Goal: Transaction & Acquisition: Download file/media

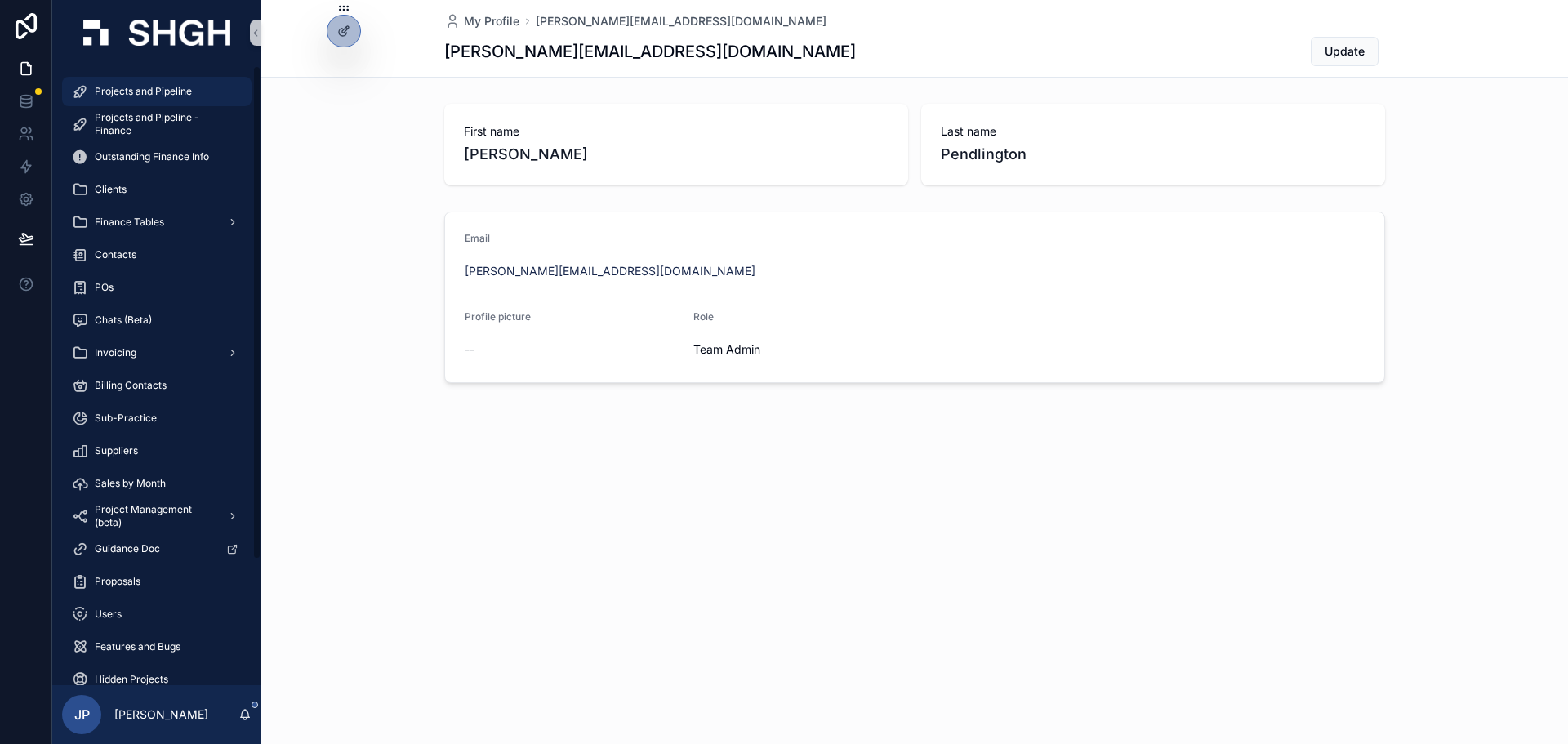
click at [184, 85] on span "Projects and Pipeline" at bounding box center [142, 92] width 97 height 13
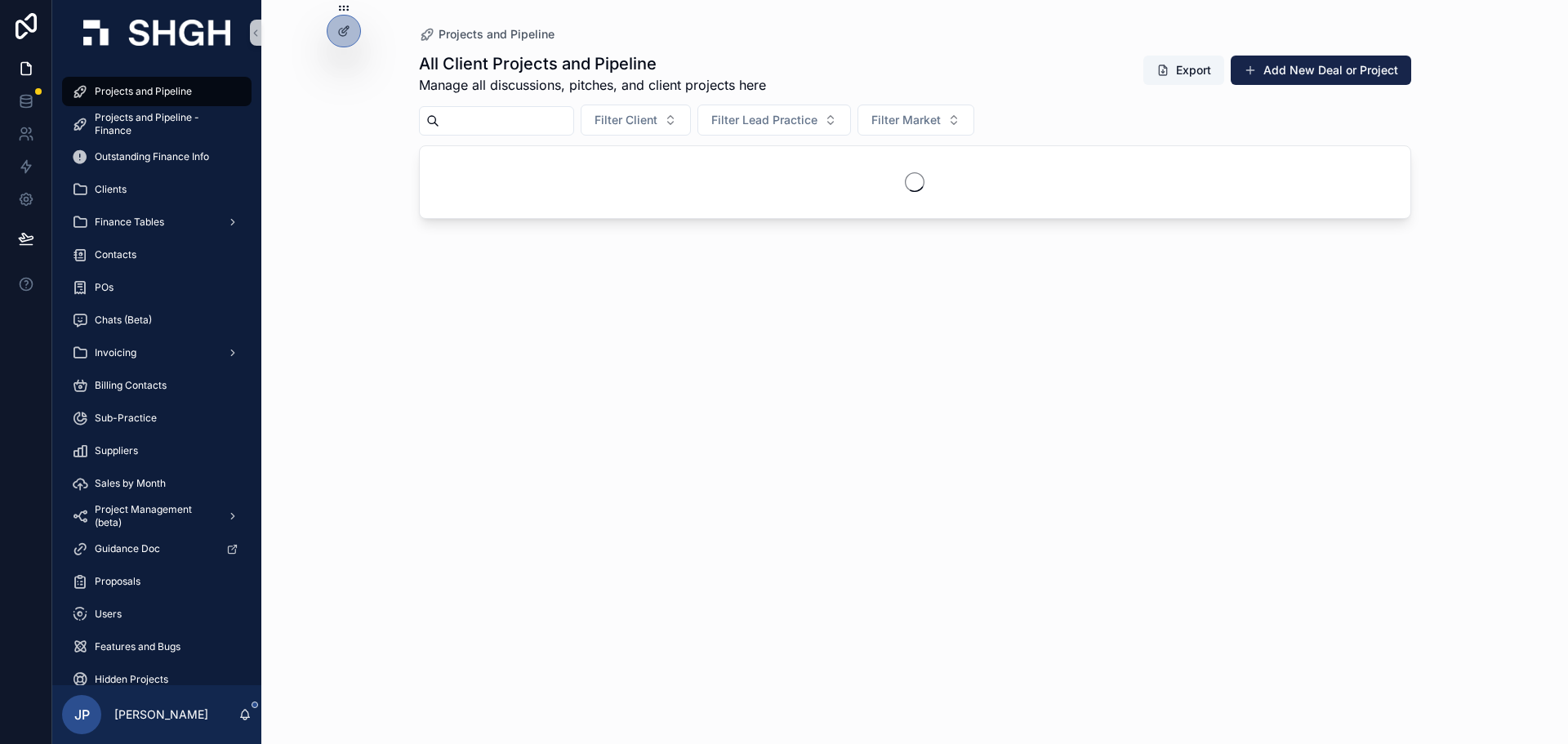
click at [522, 111] on input "scrollable content" at bounding box center [506, 120] width 134 height 23
type input "****"
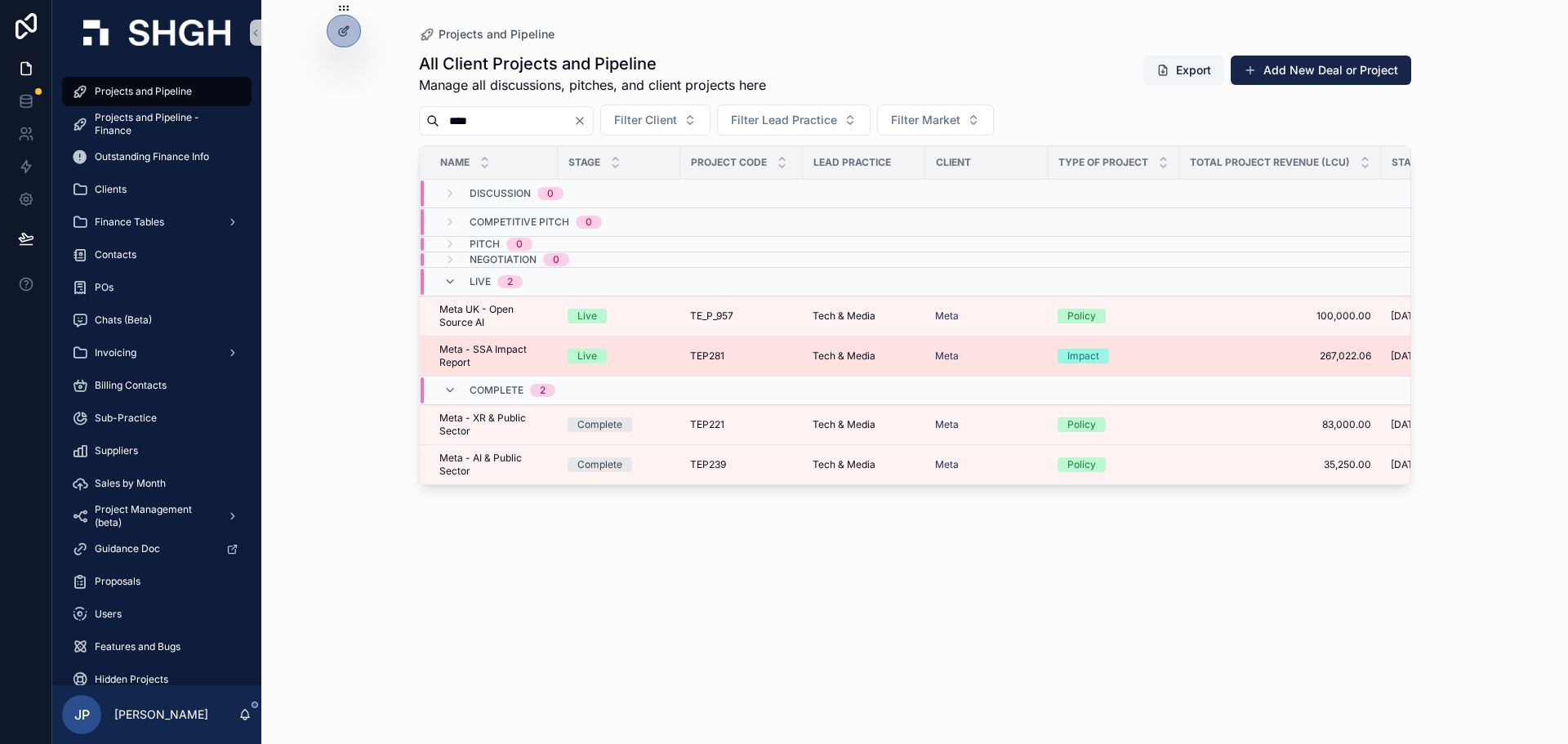
click at [477, 352] on span "Meta - SSA Impact Report" at bounding box center [493, 356] width 109 height 26
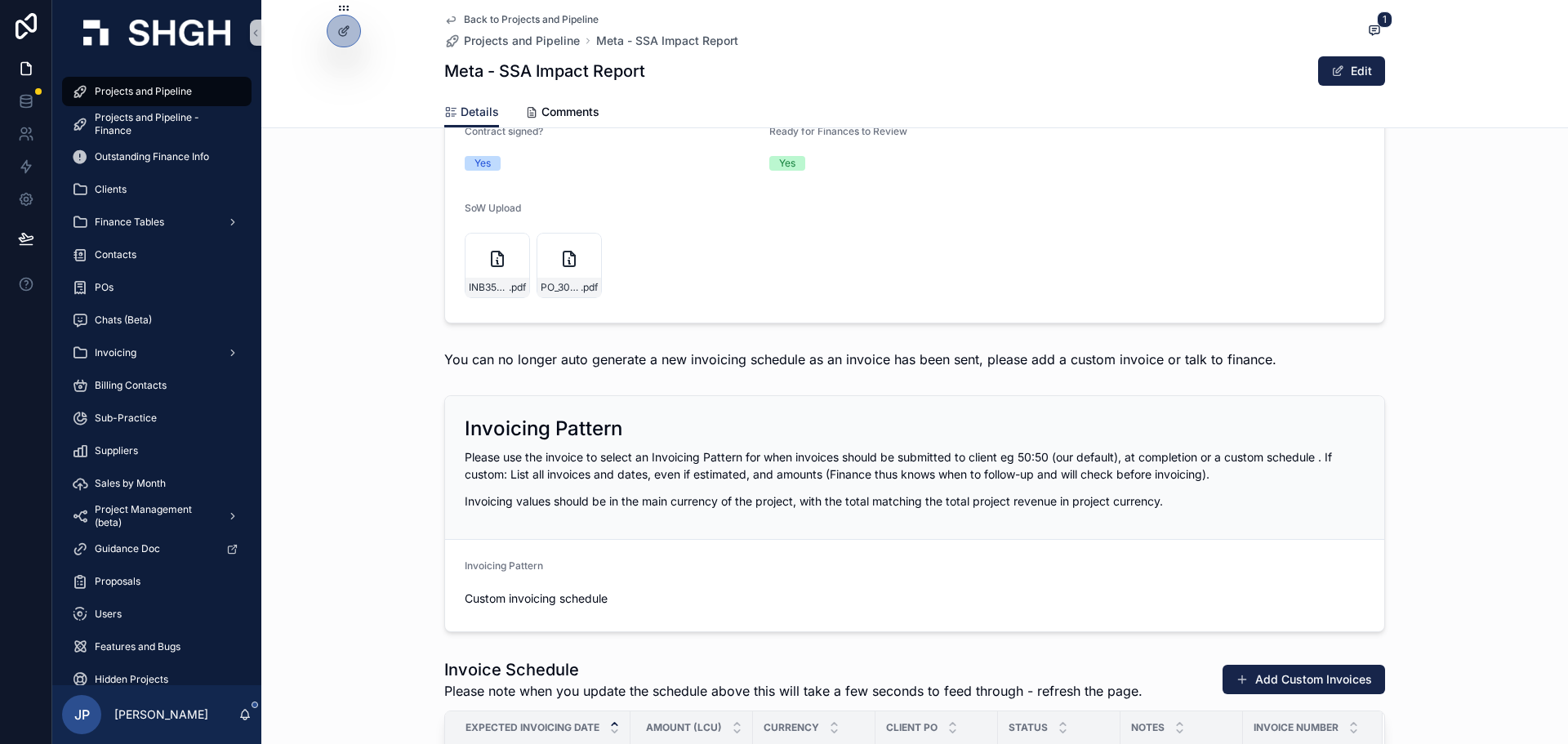
scroll to position [1384, 0]
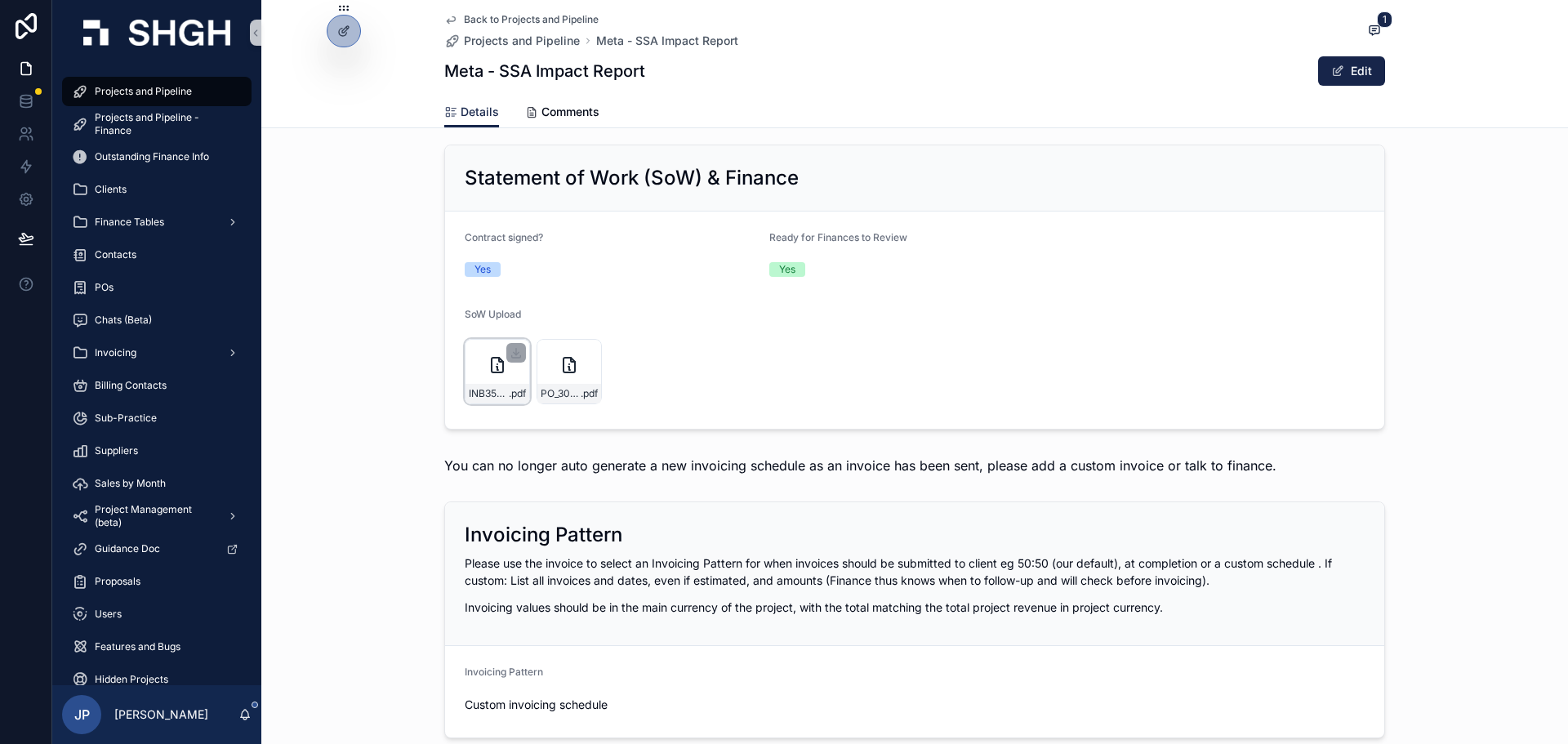
click at [491, 361] on icon "scrollable content" at bounding box center [497, 364] width 12 height 14
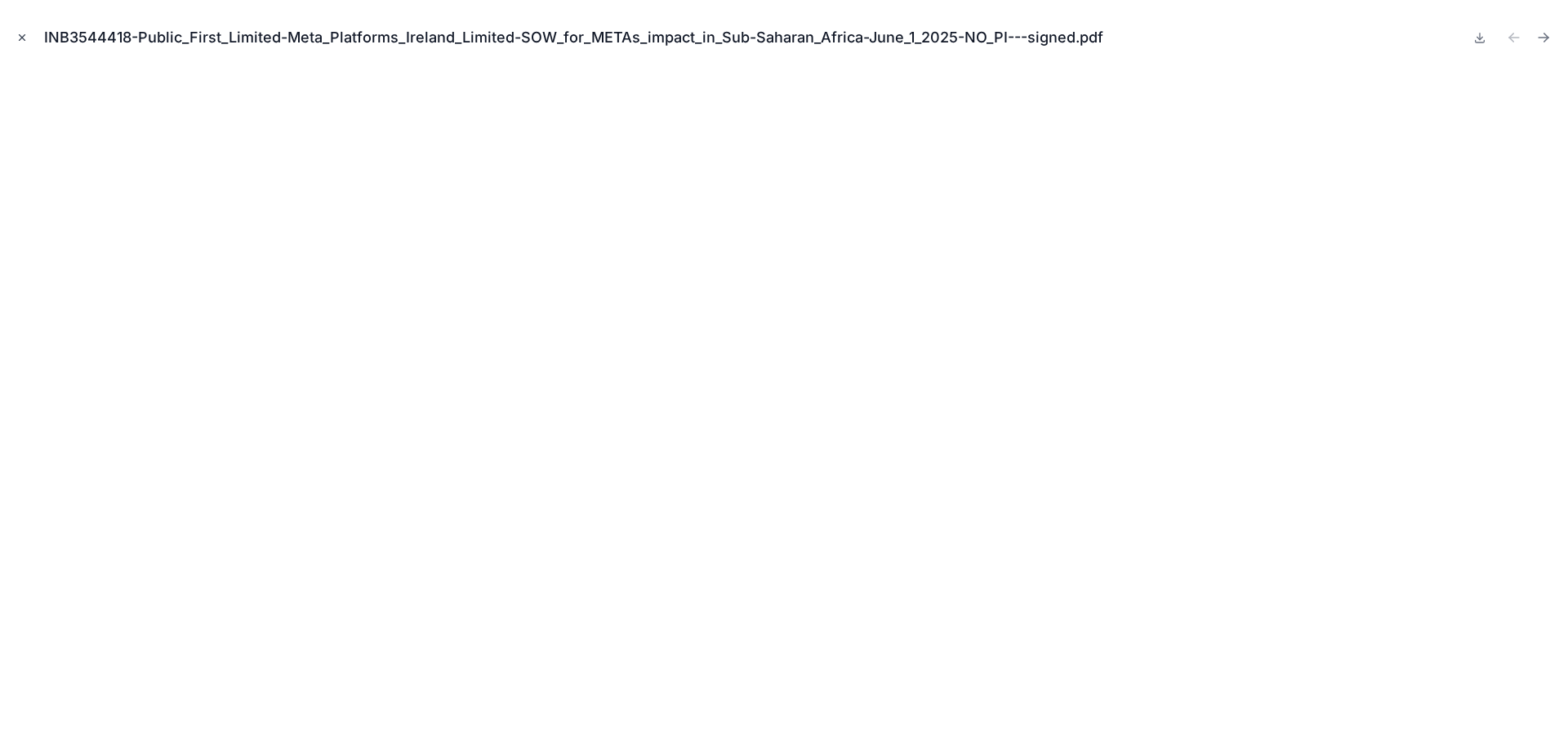
click at [18, 30] on button "Close modal" at bounding box center [22, 37] width 18 height 18
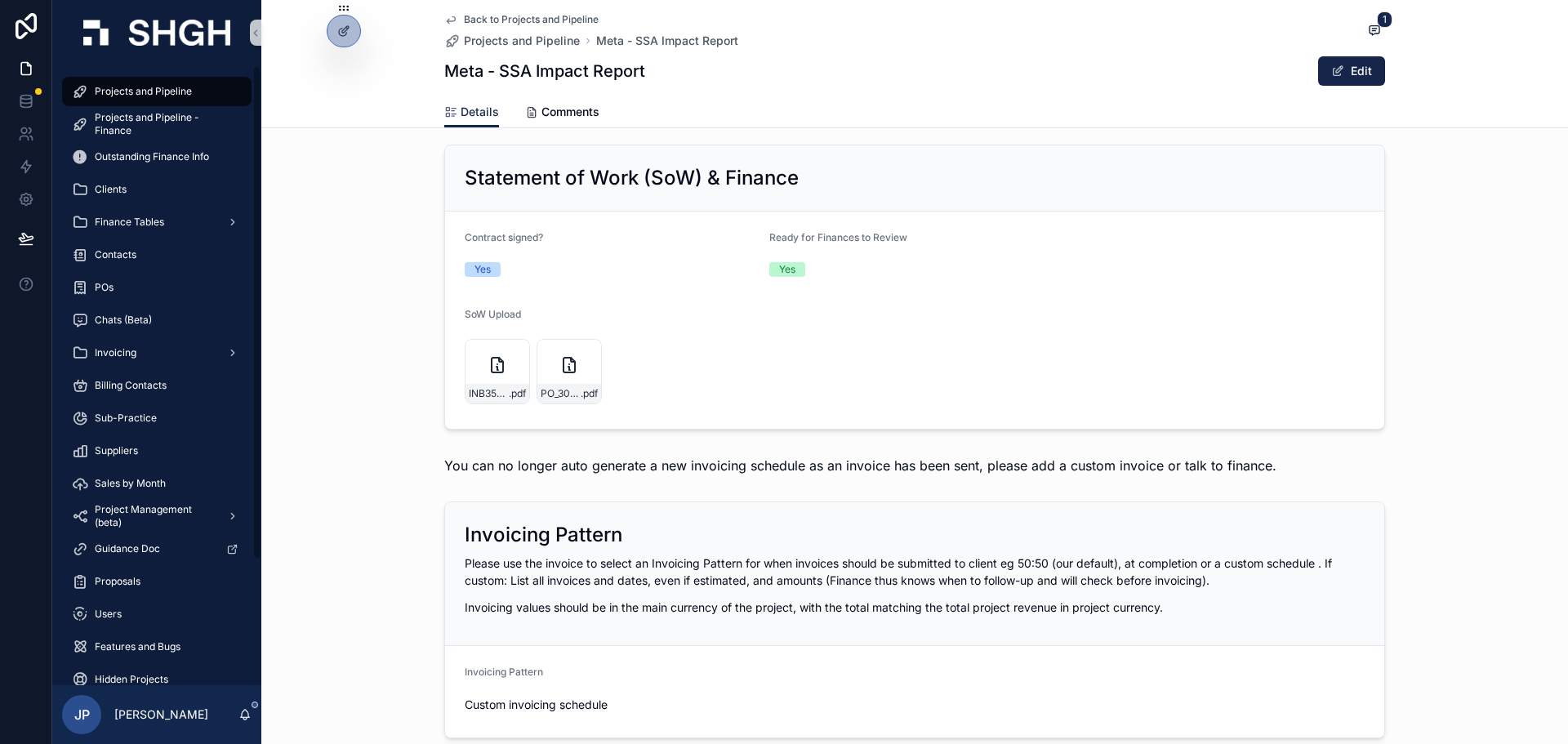
click at [163, 92] on span "Projects and Pipeline" at bounding box center [142, 92] width 97 height 13
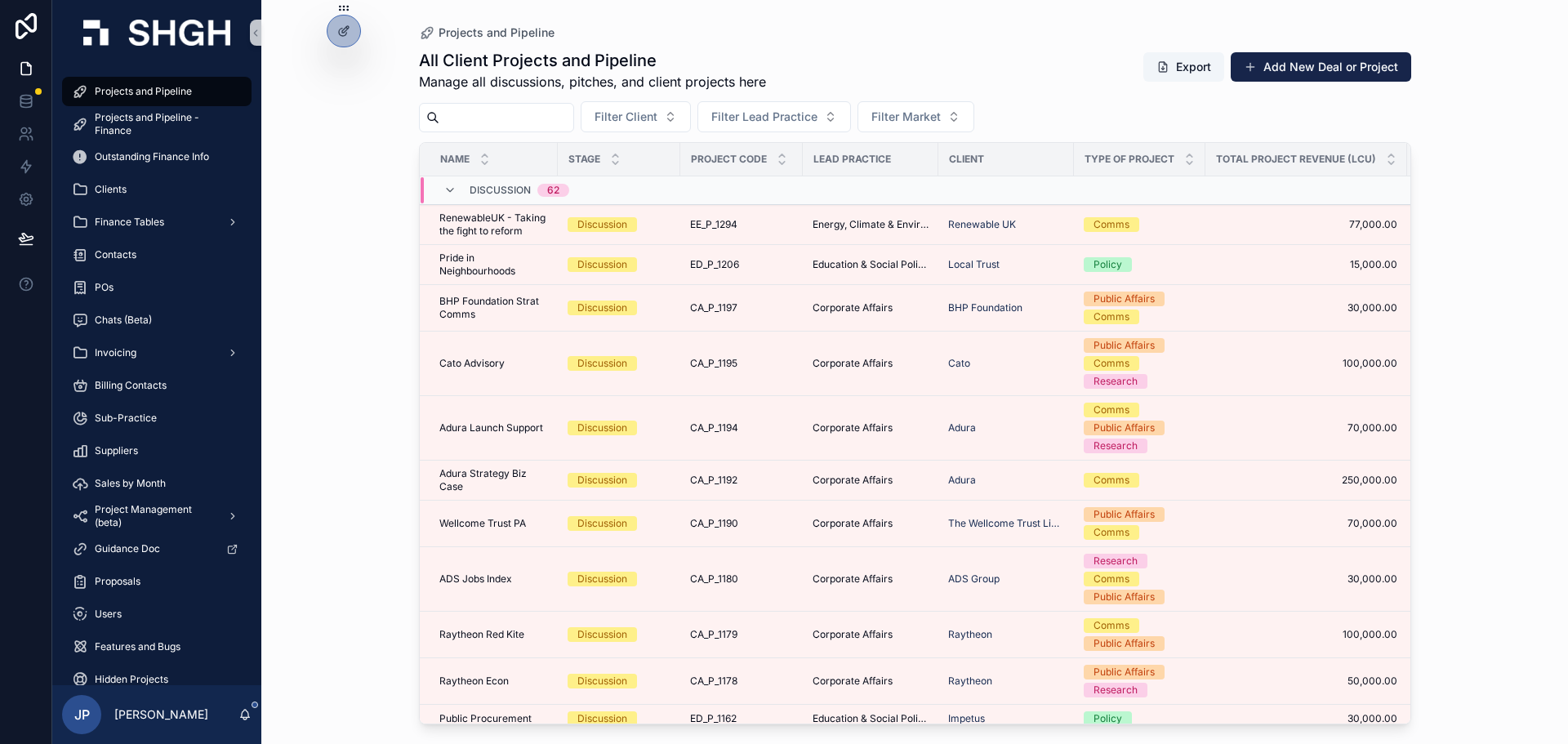
click at [504, 111] on input "scrollable content" at bounding box center [506, 117] width 134 height 23
type input "****"
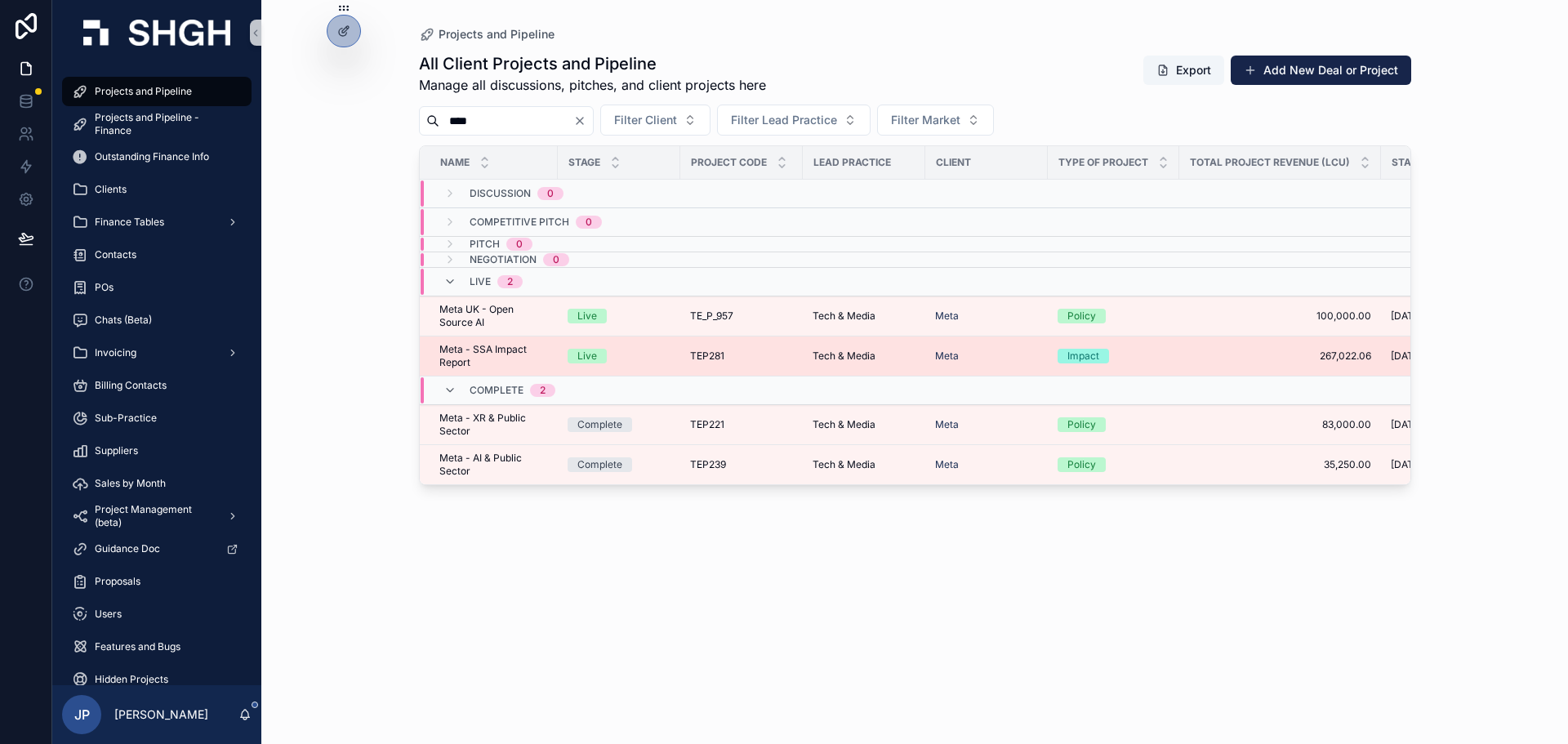
click at [486, 350] on span "Meta - SSA Impact Report" at bounding box center [493, 356] width 109 height 26
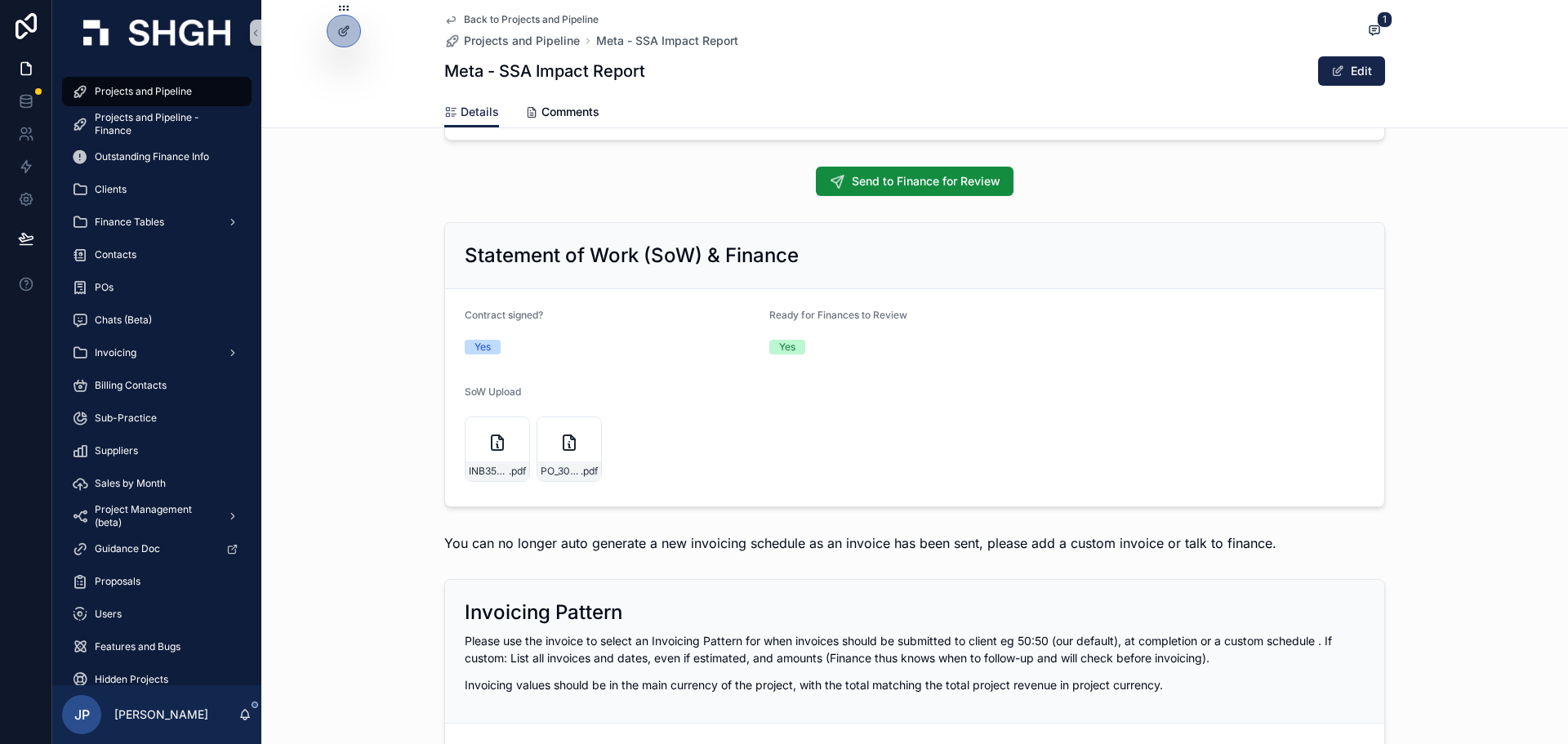
scroll to position [1224, 0]
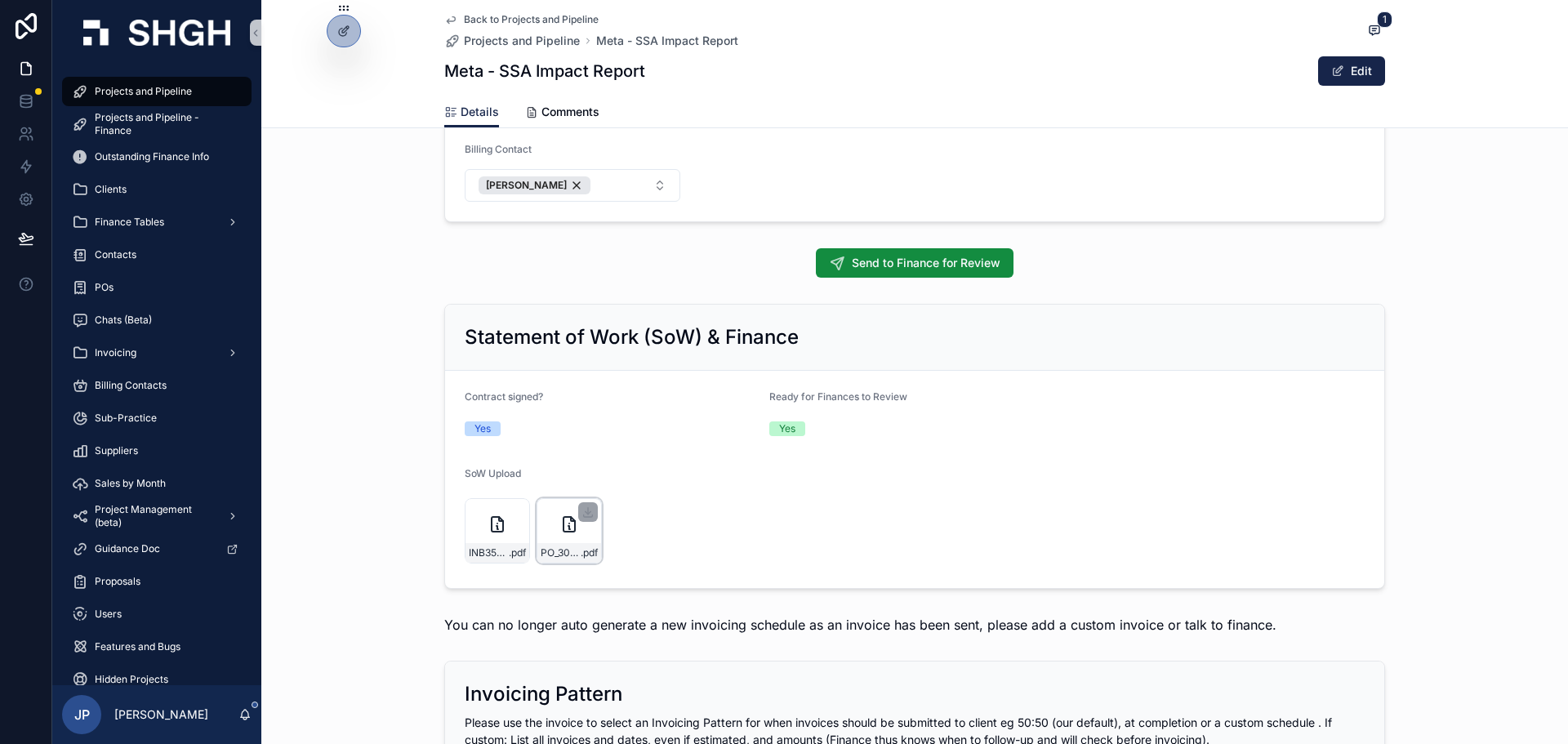
click at [574, 544] on div "PO_300000003011584_70001402167_0_EUROZONE-(1) .pdf" at bounding box center [570, 552] width 64 height 19
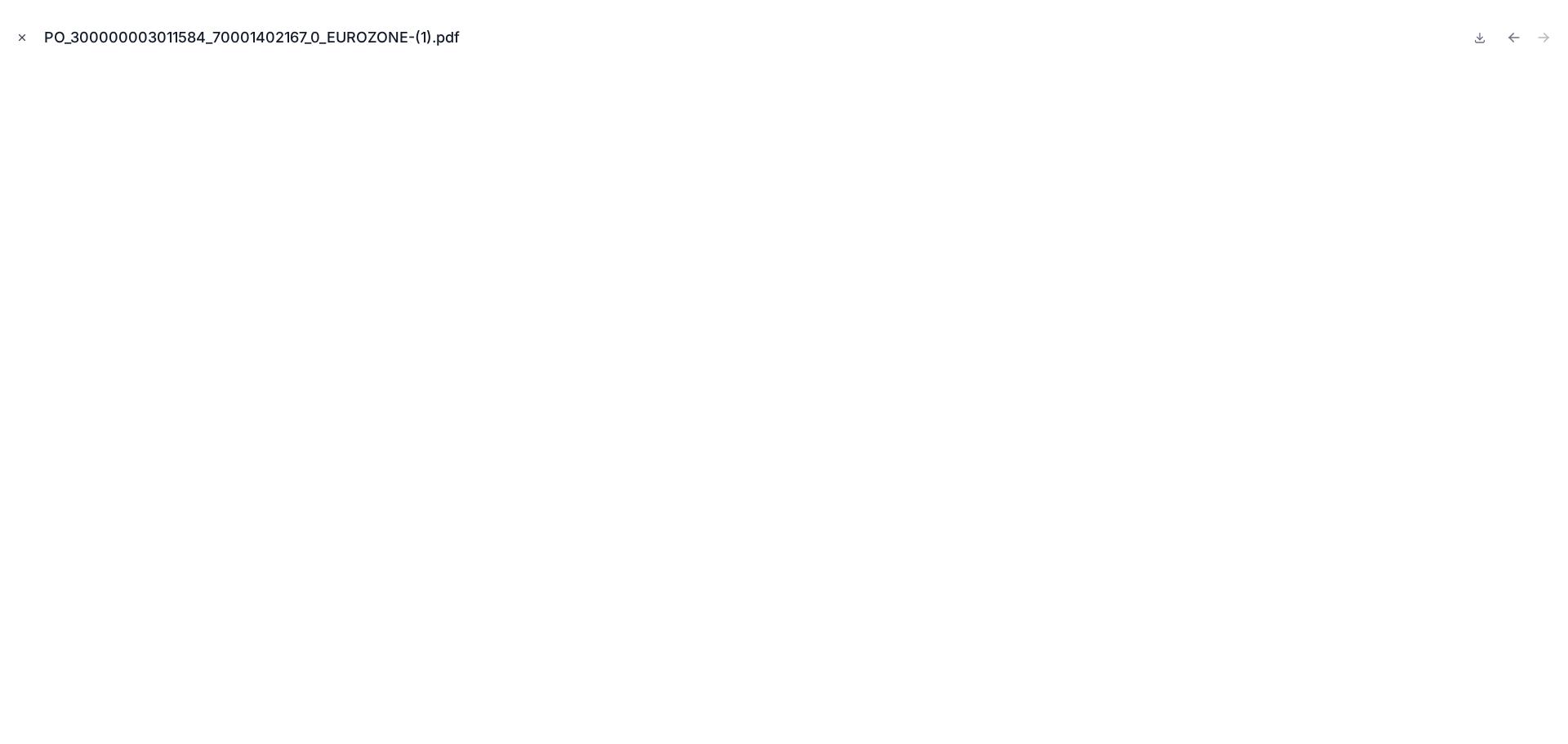
click at [18, 35] on icon "Close modal" at bounding box center [22, 38] width 12 height 12
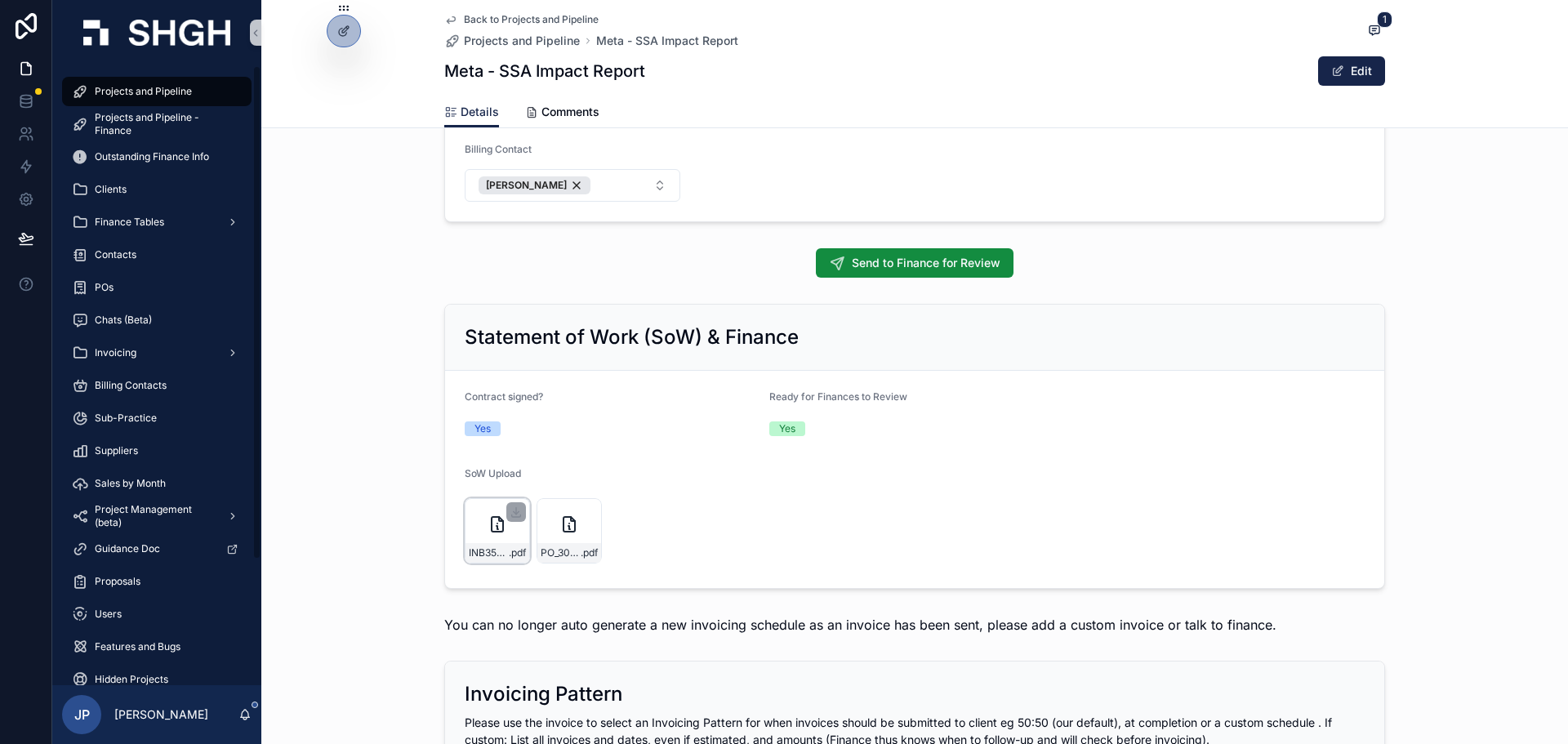
click at [488, 527] on icon "scrollable content" at bounding box center [497, 523] width 19 height 19
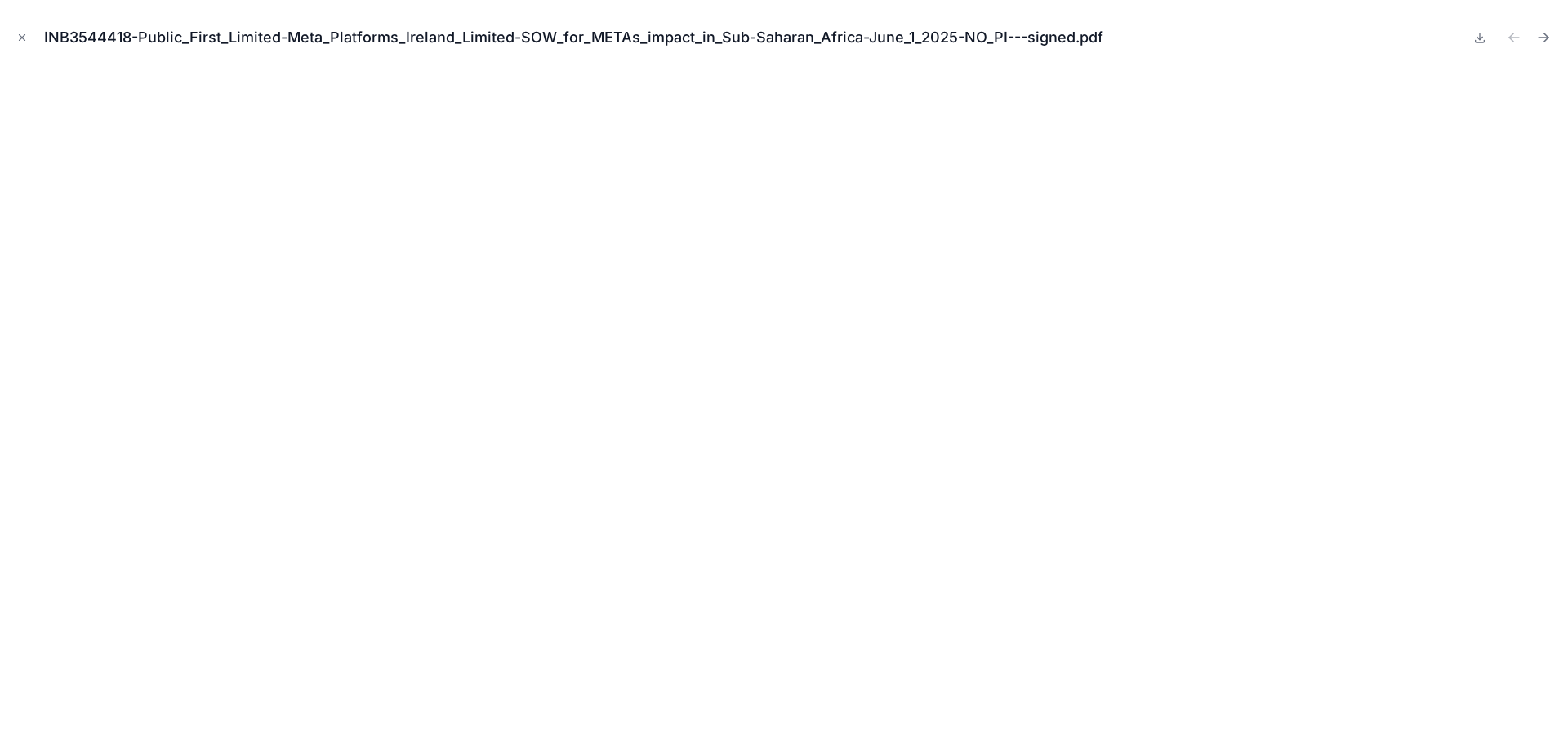
click at [11, 35] on div "INB3544418-Public_First_Limited-Meta_Platforms_Ireland_Limited-SOW_for_METAs_im…" at bounding box center [784, 372] width 1568 height 744
click at [17, 37] on icon "Close modal" at bounding box center [22, 38] width 12 height 12
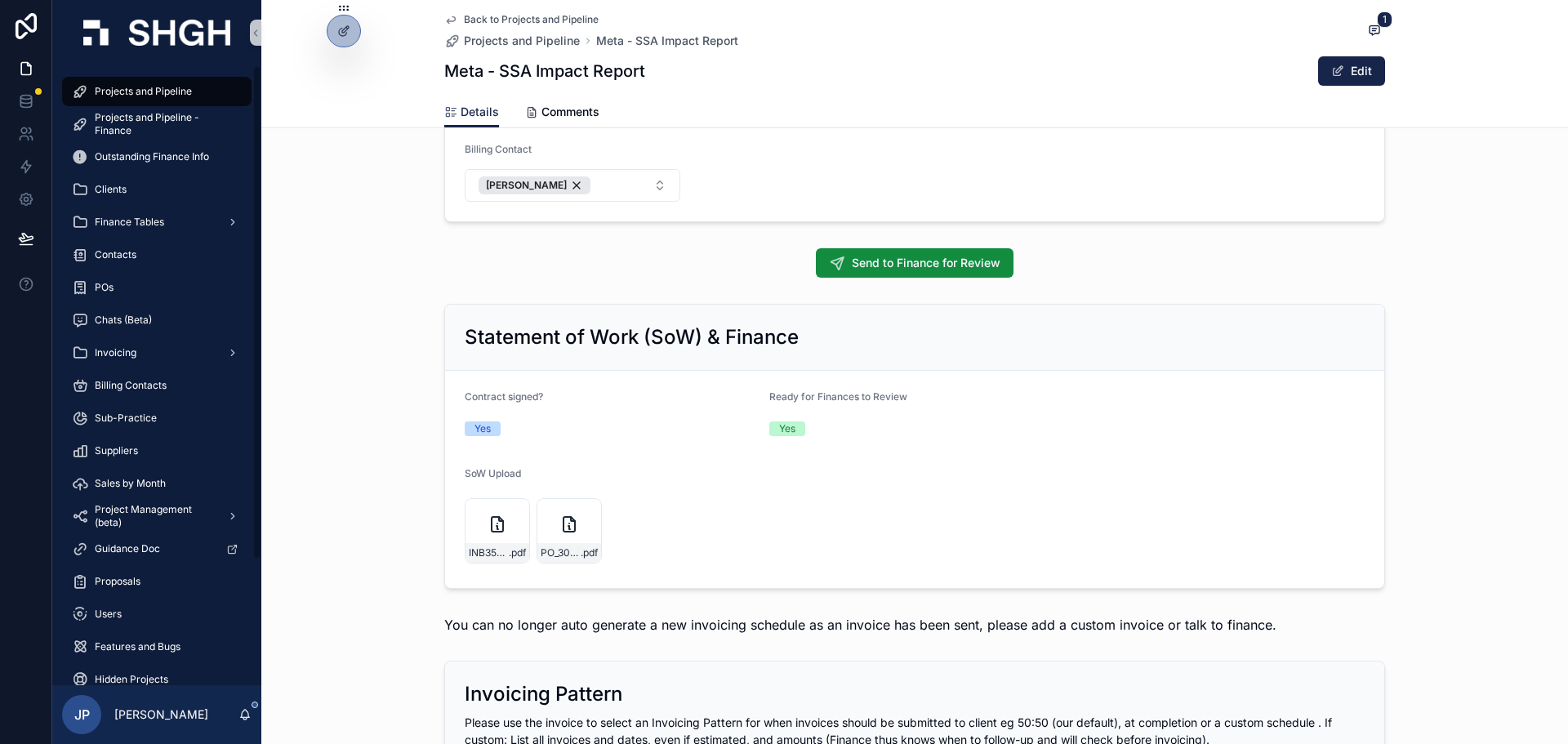
click at [185, 87] on div "Projects and Pipeline" at bounding box center [157, 91] width 170 height 26
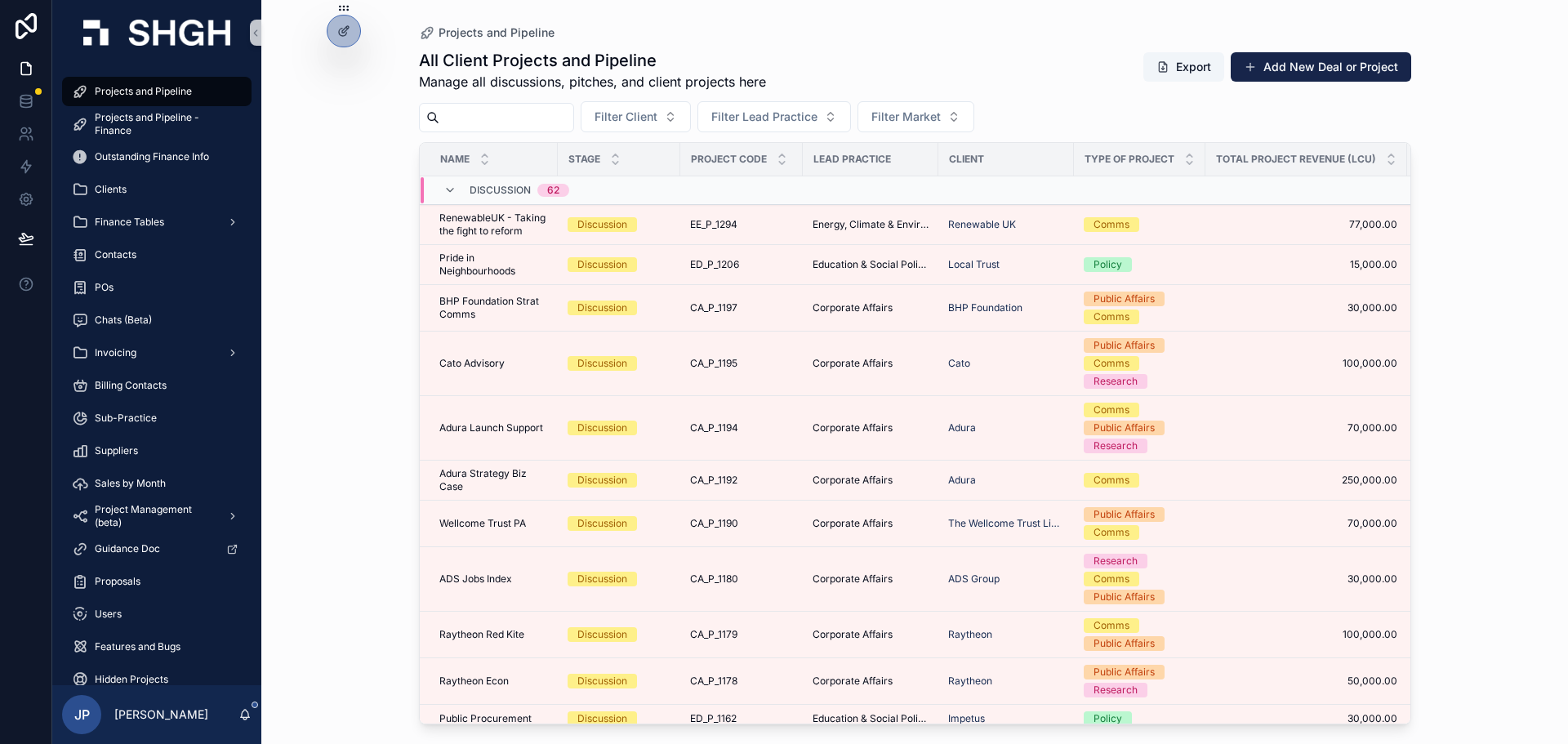
click at [573, 106] on input "scrollable content" at bounding box center [506, 117] width 134 height 23
type input "*****"
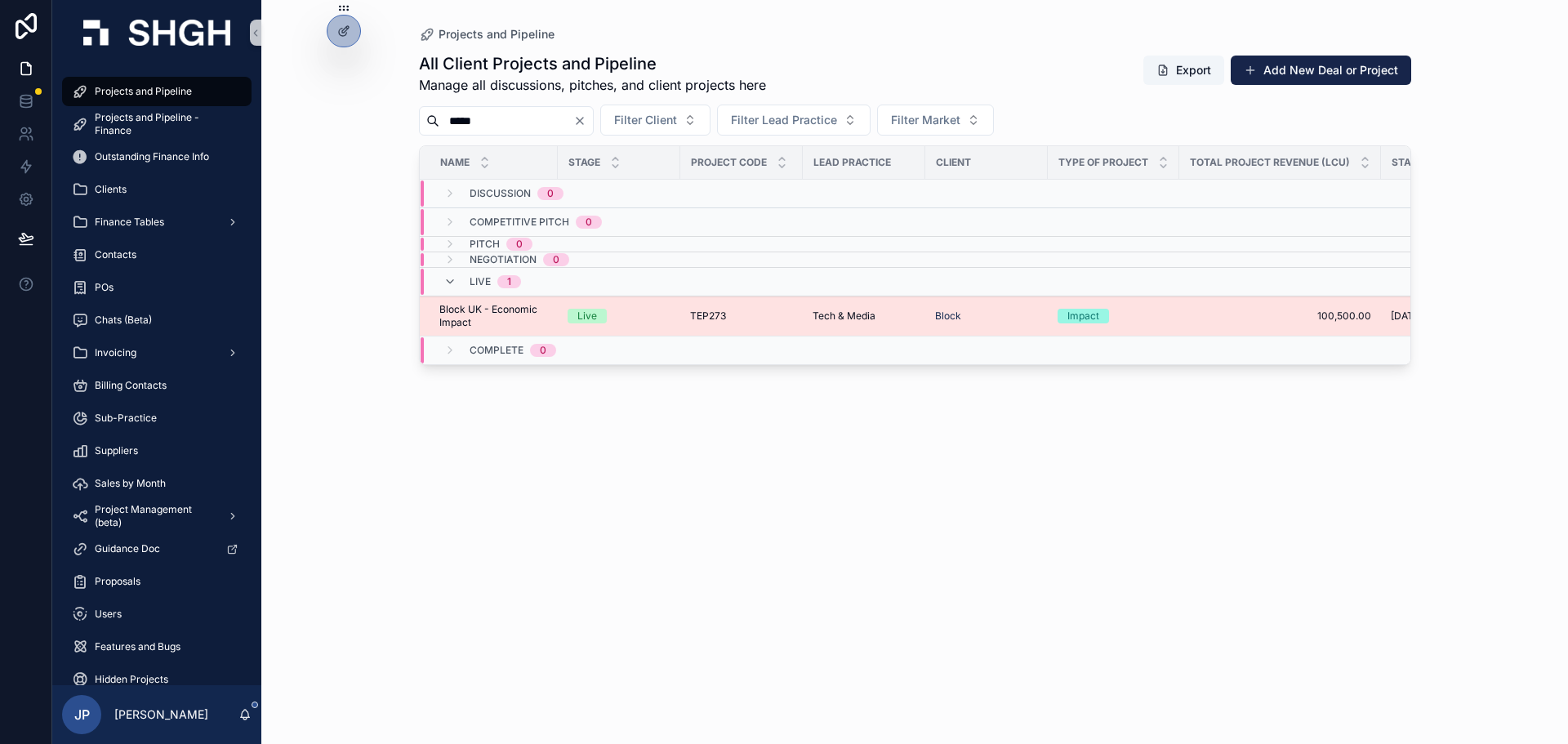
click at [454, 302] on span "Block UK - Economic Impact" at bounding box center [493, 315] width 109 height 26
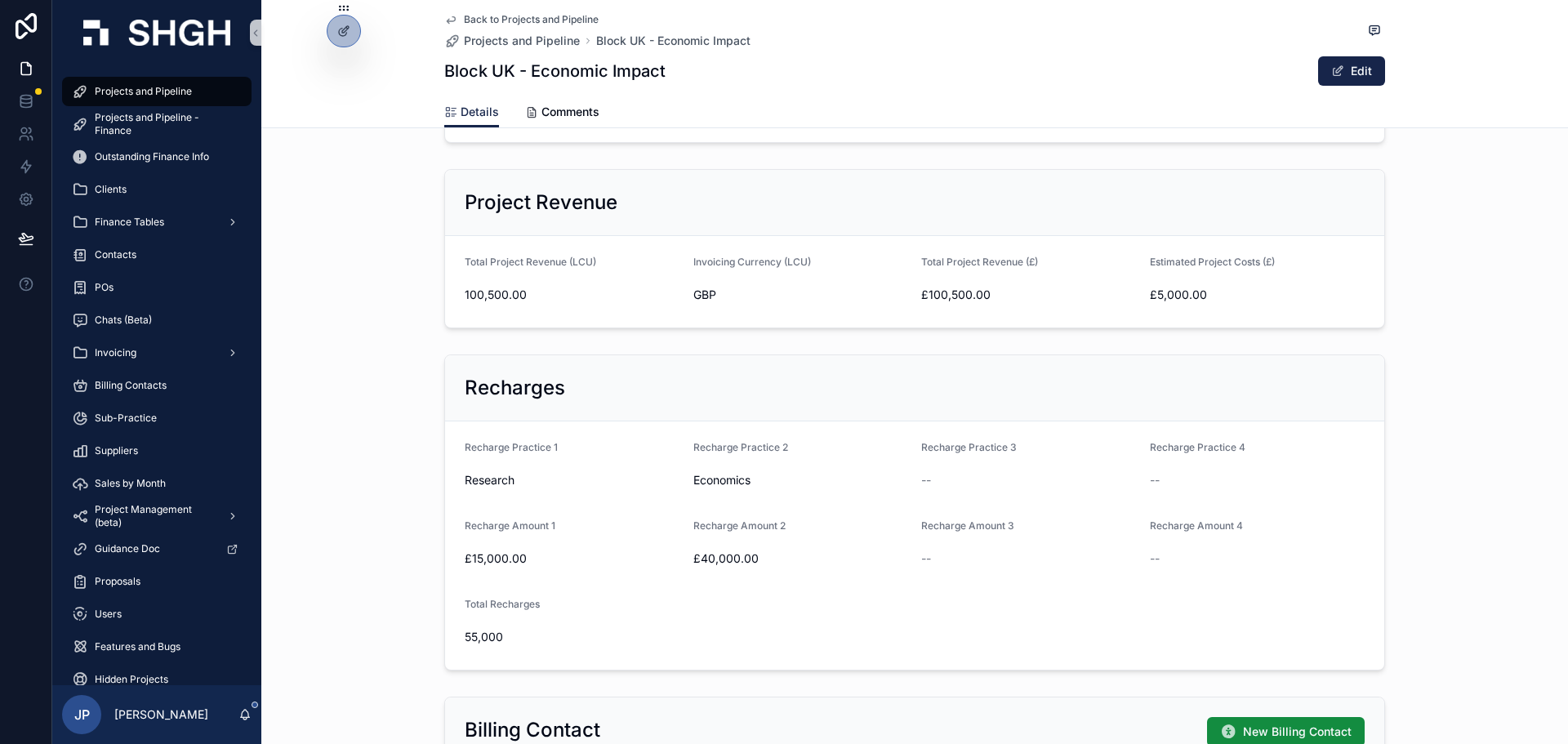
scroll to position [1224, 0]
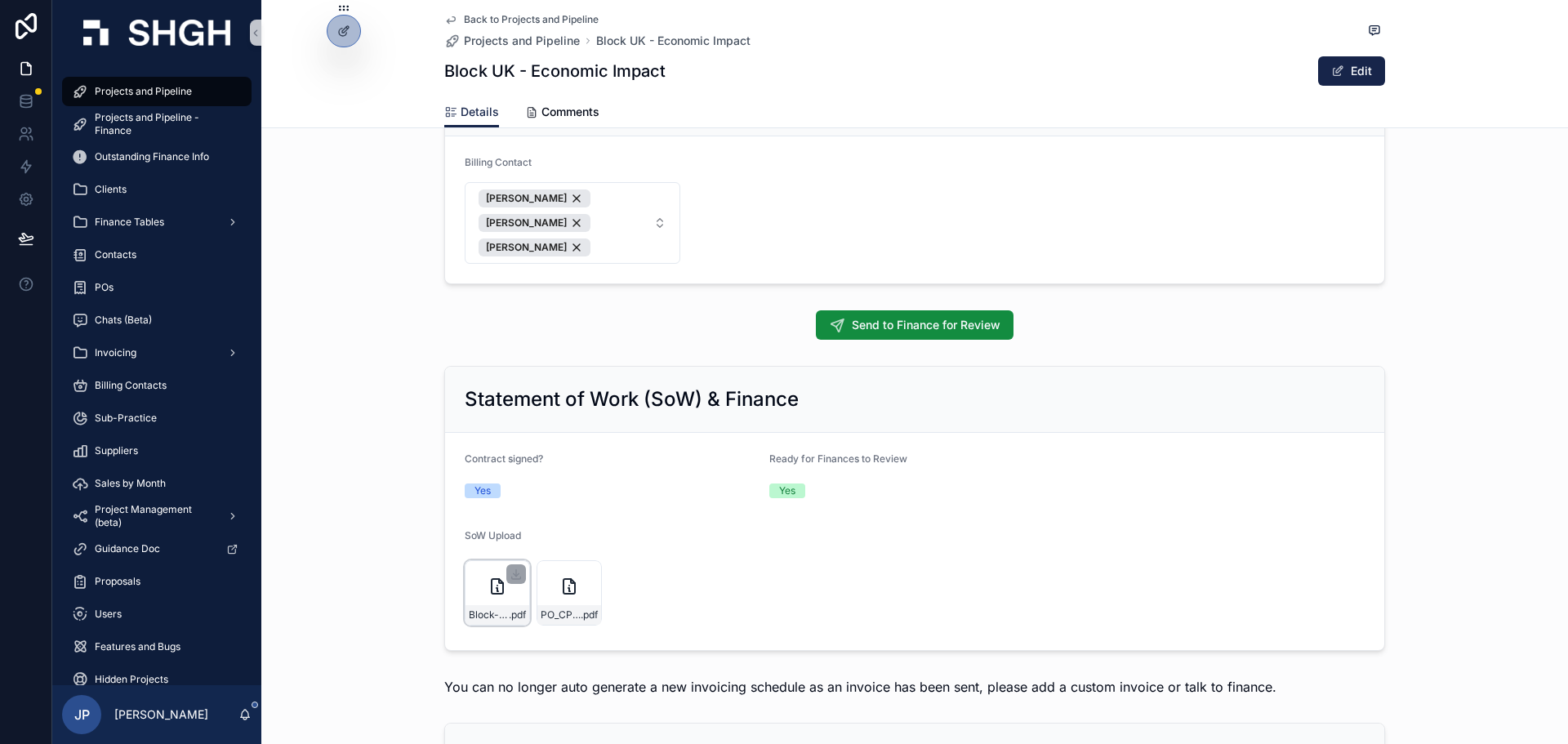
click at [489, 575] on div "Block-x-Public-First-Next-Gen-Entrepreneur-report_Signature .pdf" at bounding box center [497, 593] width 66 height 66
